Goal: Transaction & Acquisition: Purchase product/service

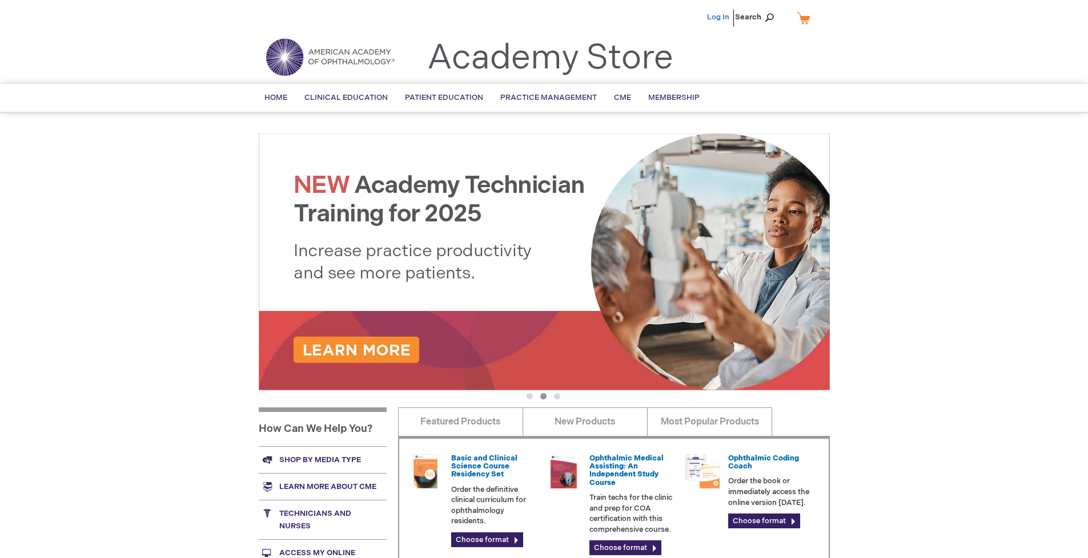
click at [719, 17] on link "Log In" at bounding box center [718, 17] width 22 height 9
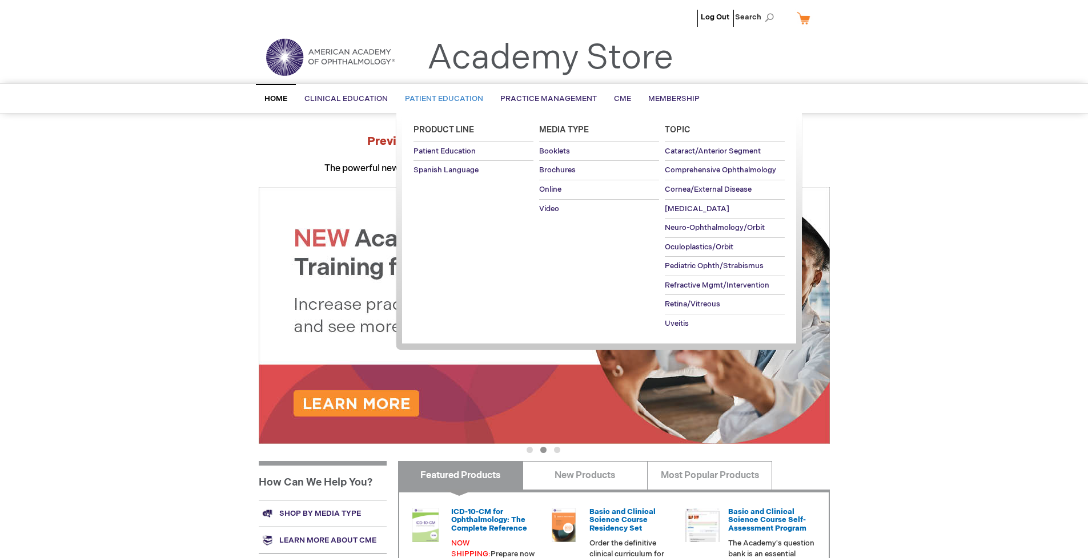
click at [441, 99] on span "Patient Education" at bounding box center [444, 98] width 78 height 9
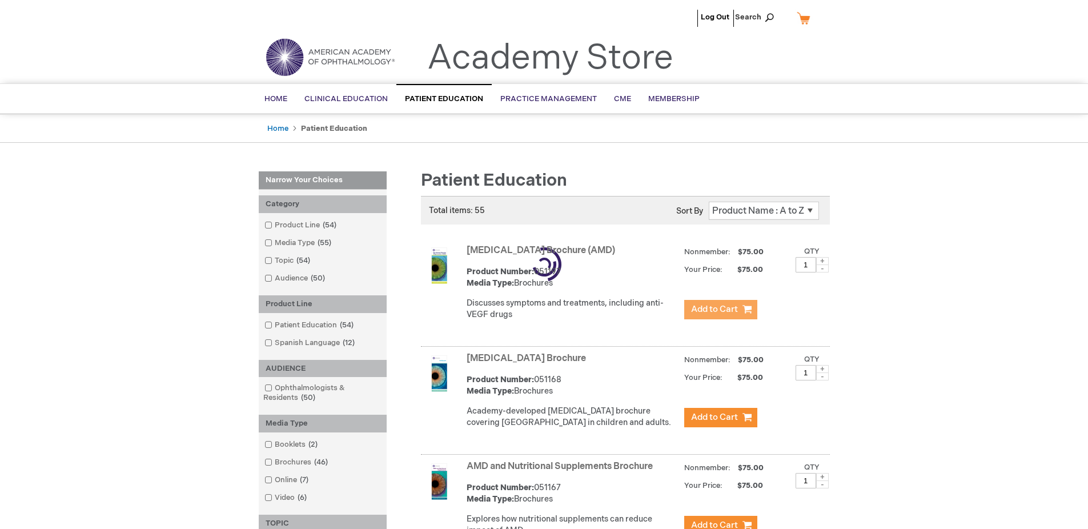
click at [720, 309] on span "Add to Cart" at bounding box center [714, 309] width 47 height 11
